Goal: Contribute content

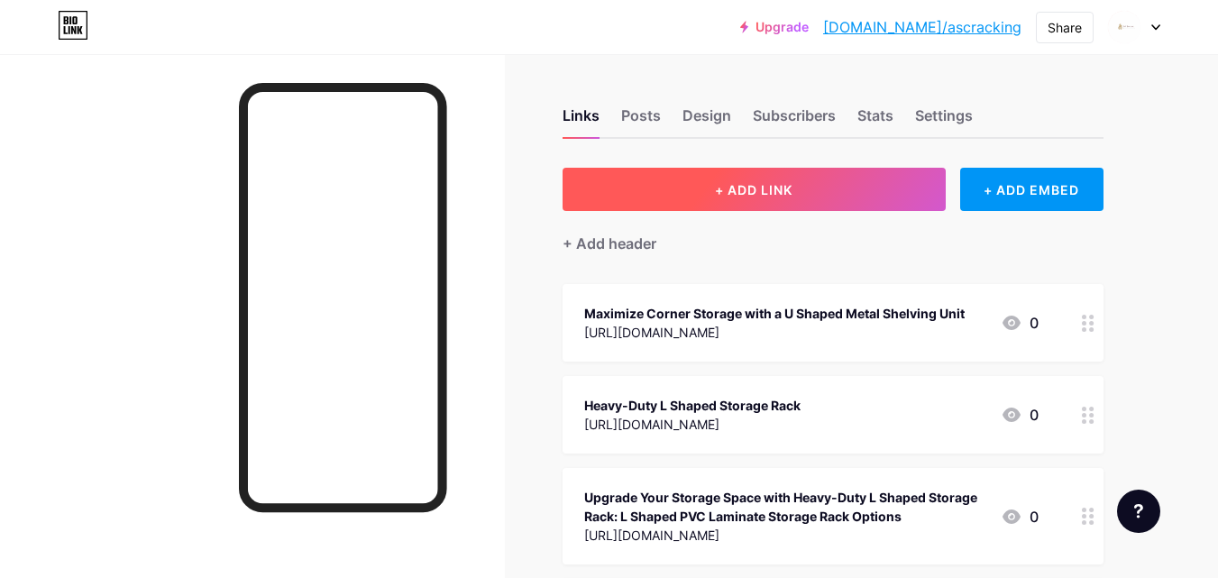
click at [892, 185] on button "+ ADD LINK" at bounding box center [754, 189] width 383 height 43
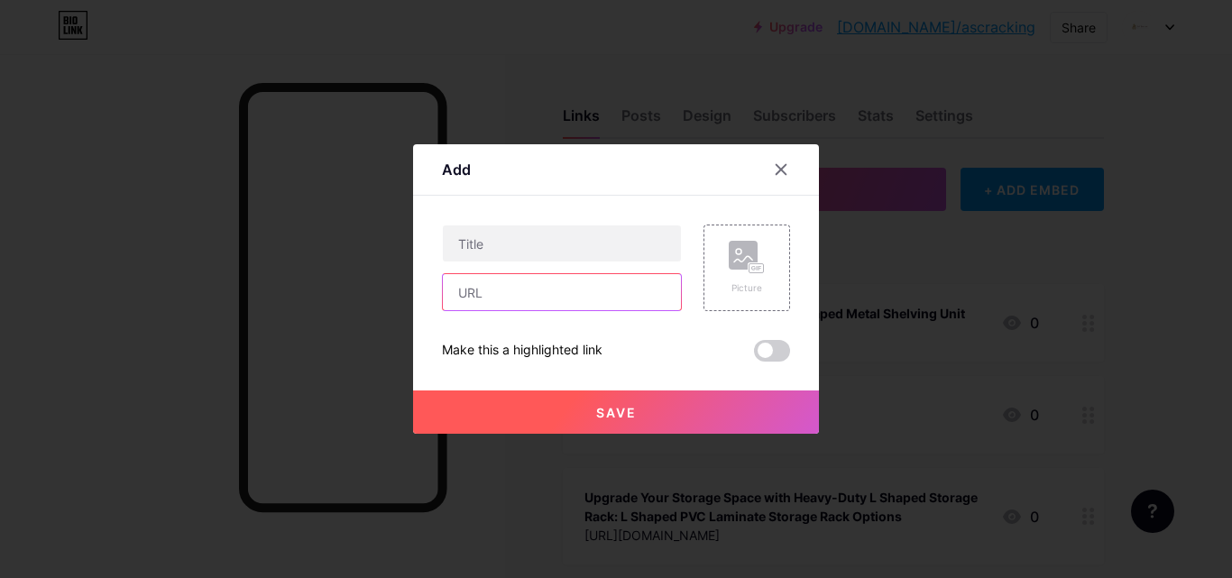
click at [606, 280] on input "text" at bounding box center [562, 292] width 238 height 36
paste input "[URL][DOMAIN_NAME]"
type input "[URL][DOMAIN_NAME]"
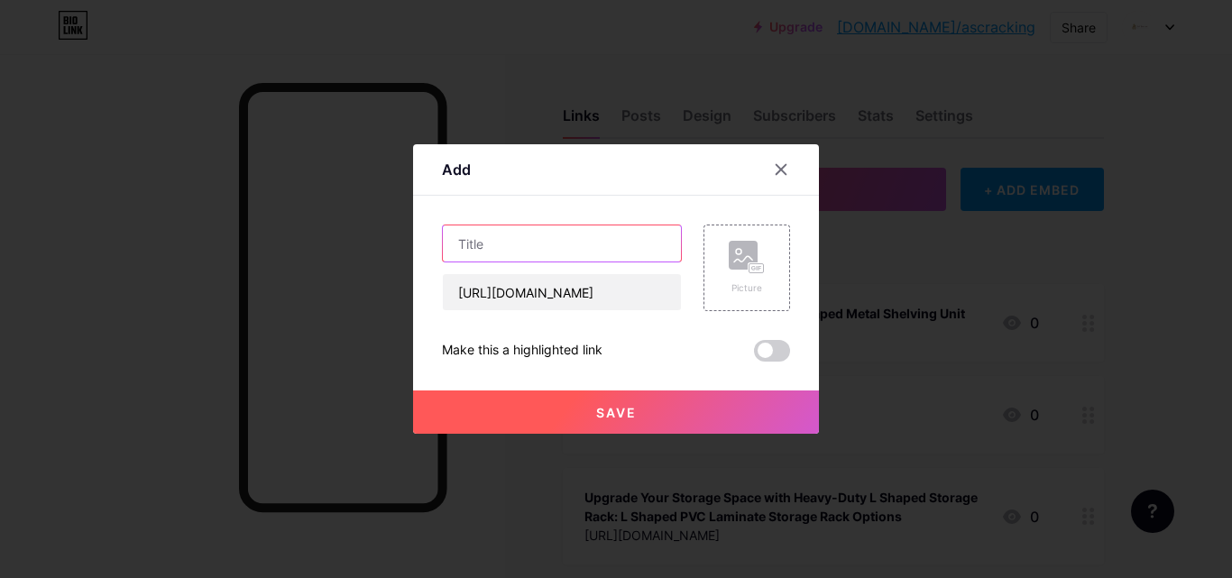
scroll to position [0, 0]
click at [608, 244] on input "text" at bounding box center [562, 243] width 238 height 36
paste input "PVC Laminated L Shaped Rack for Smart and Durable Storage"
type input "PVC Laminated L Shaped Rack for Smart and Durable Storage"
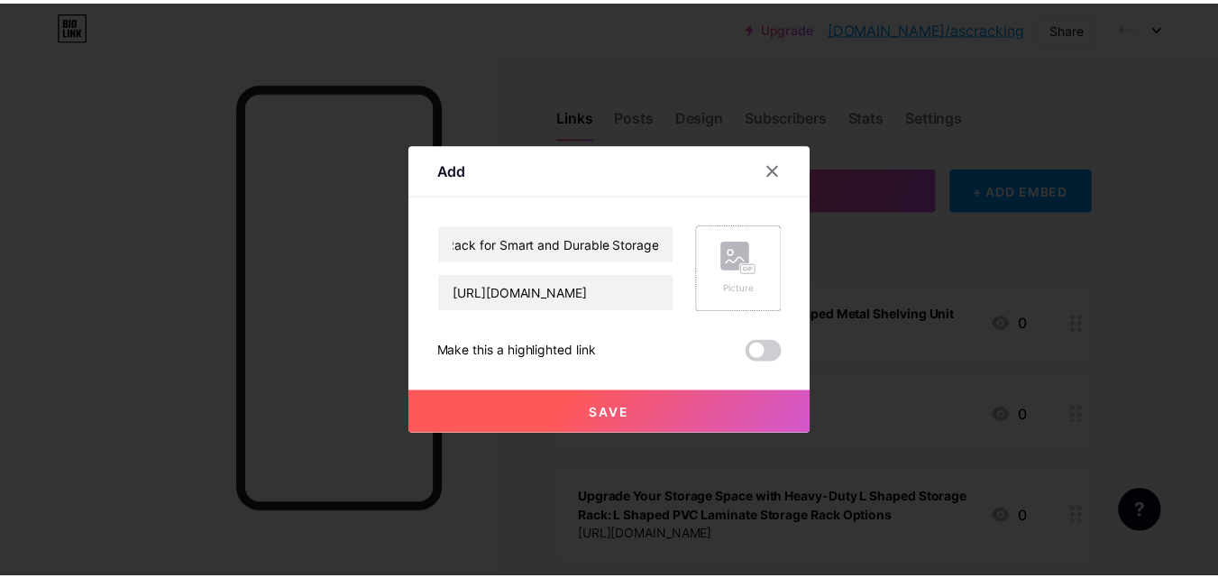
scroll to position [0, 0]
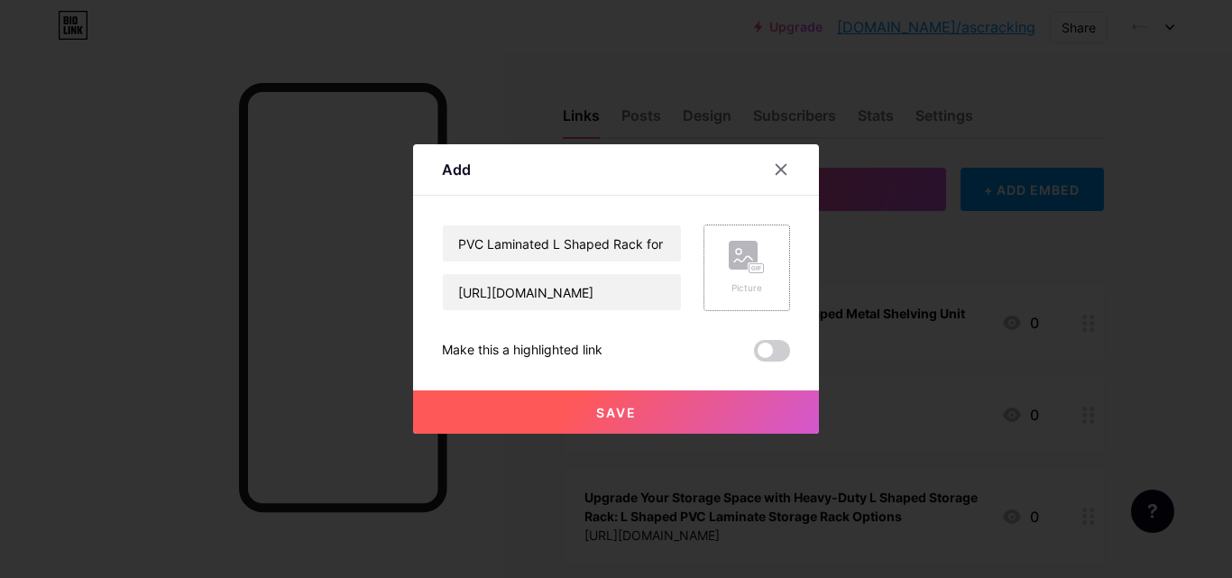
click at [738, 271] on icon at bounding box center [747, 257] width 36 height 33
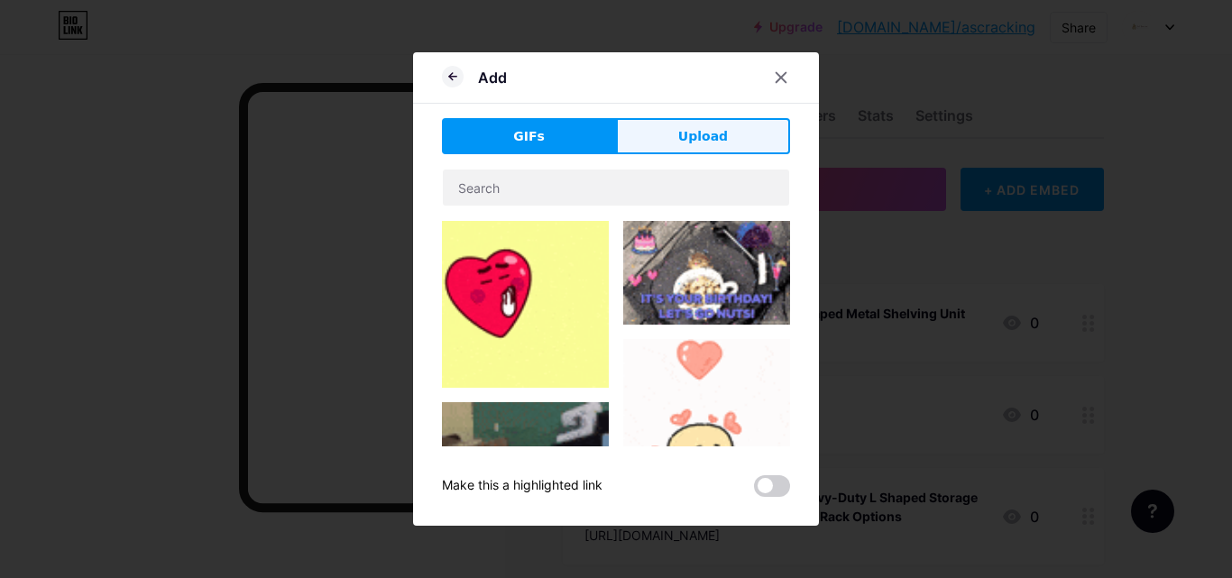
click at [690, 130] on button "Upload" at bounding box center [703, 136] width 174 height 36
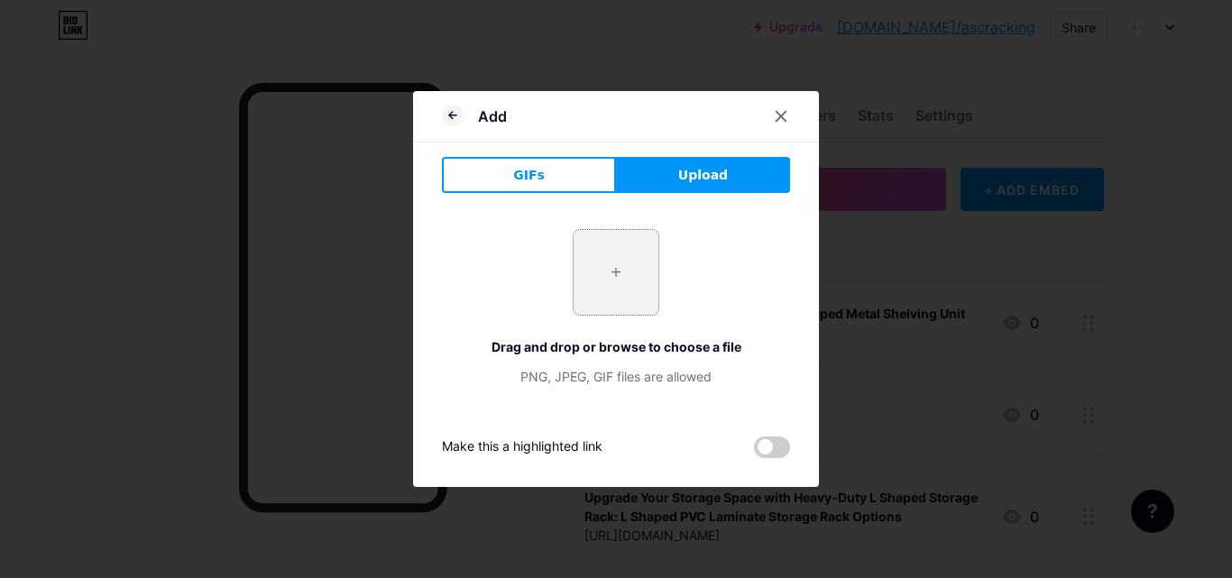
click at [636, 261] on input "file" at bounding box center [615, 272] width 85 height 85
type input "C:\fakepath\logo of asc racking .jpg"
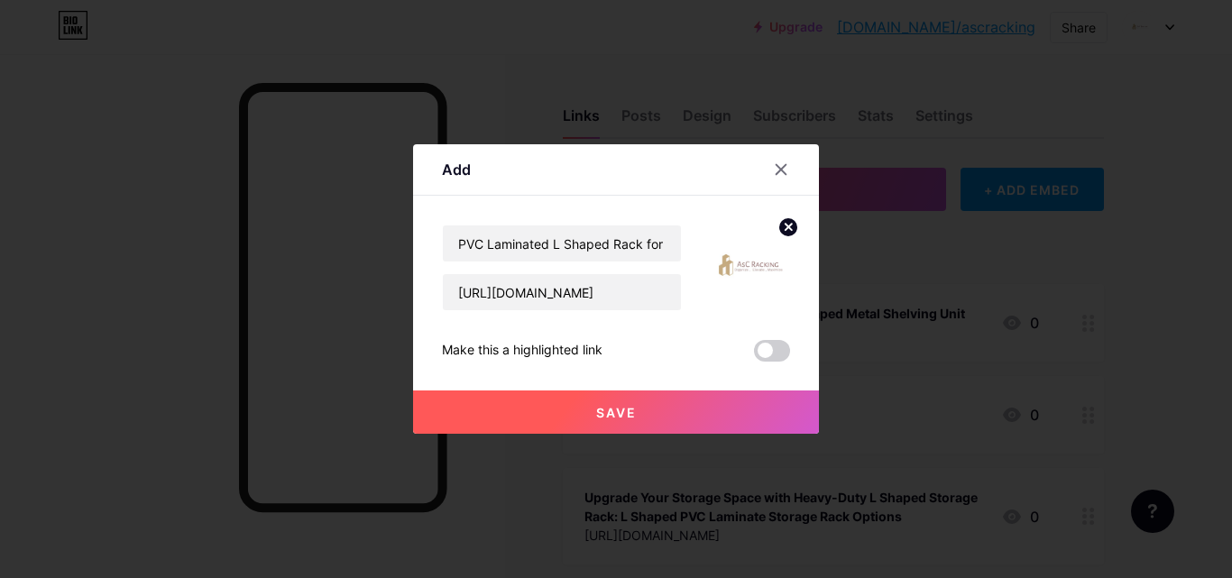
click at [622, 409] on span "Save" at bounding box center [616, 412] width 41 height 15
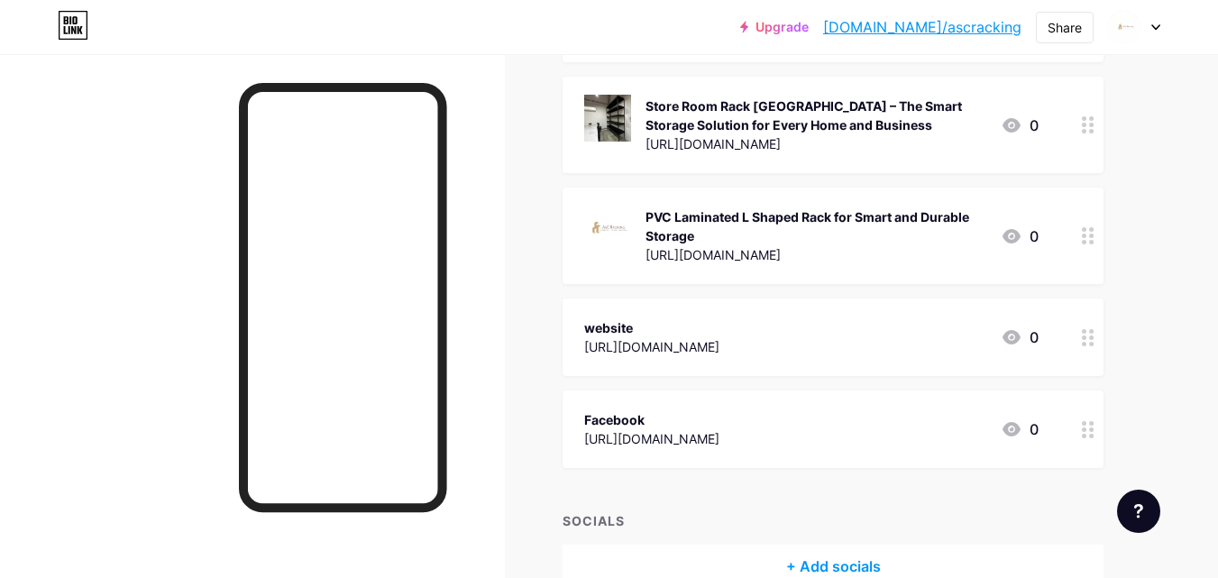
scroll to position [1470, 0]
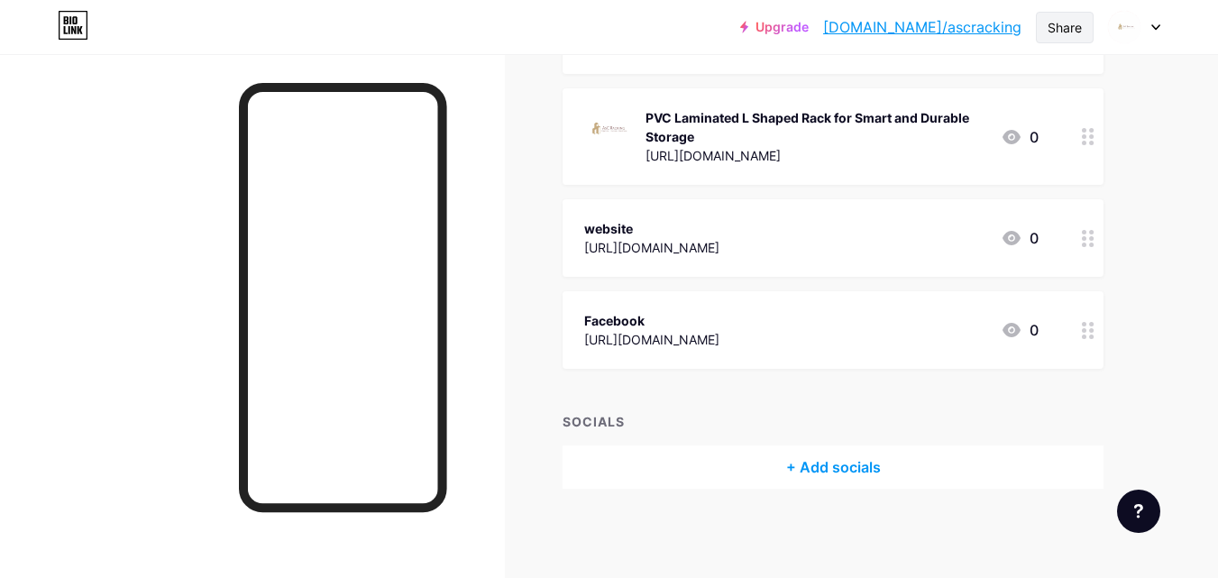
click at [1070, 16] on div "Share" at bounding box center [1065, 28] width 58 height 32
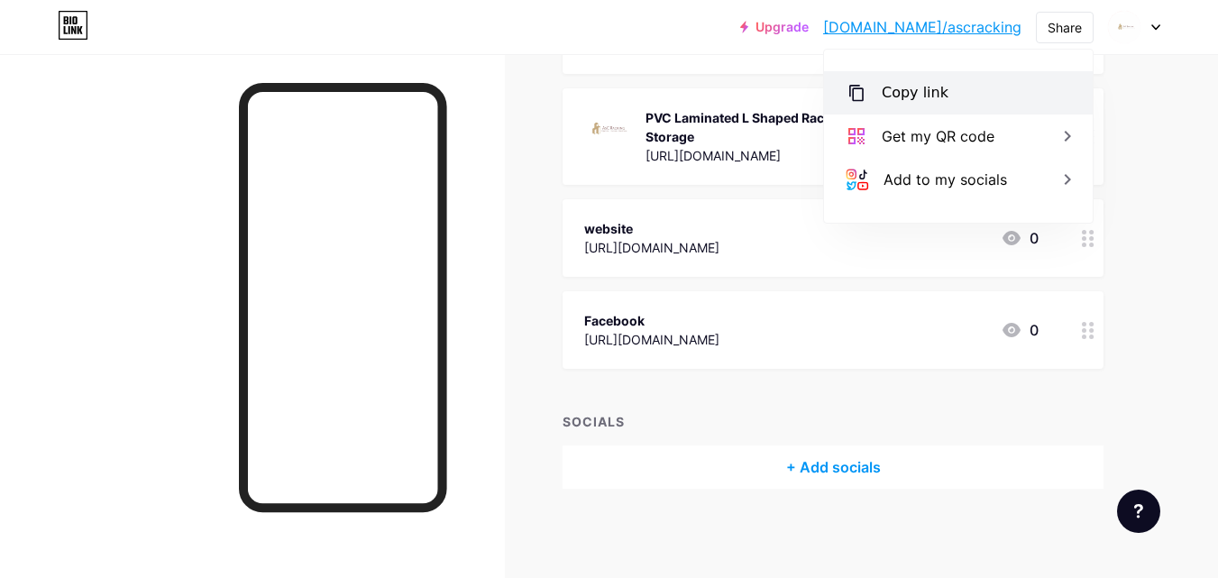
click at [947, 87] on div "Copy link" at bounding box center [958, 92] width 269 height 43
click at [471, 78] on div at bounding box center [252, 343] width 505 height 578
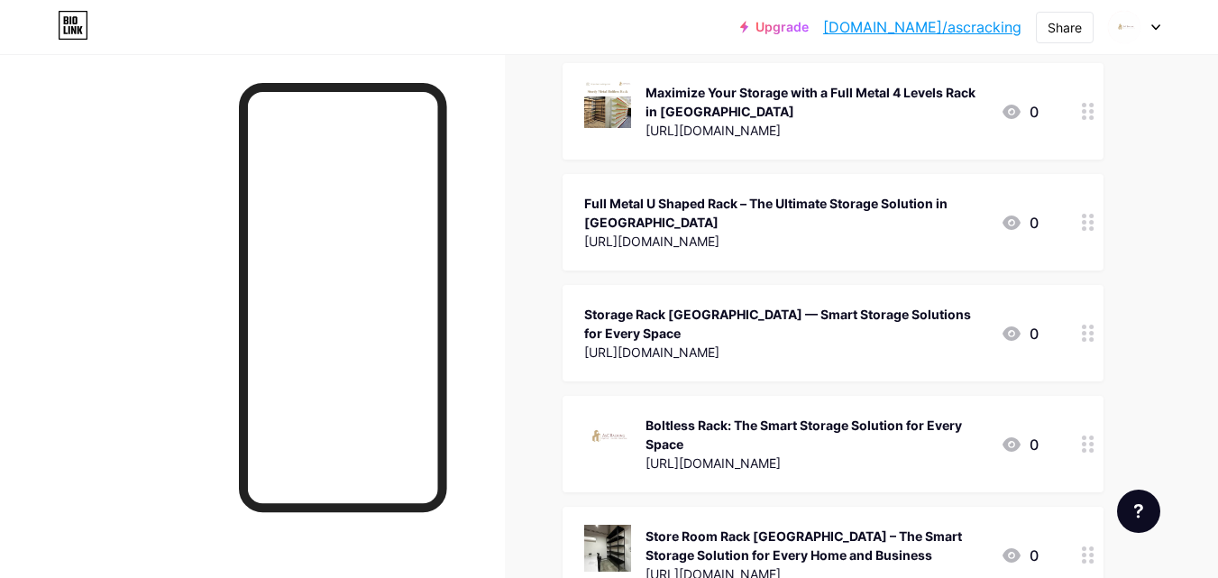
scroll to position [748, 0]
